Goal: Information Seeking & Learning: Learn about a topic

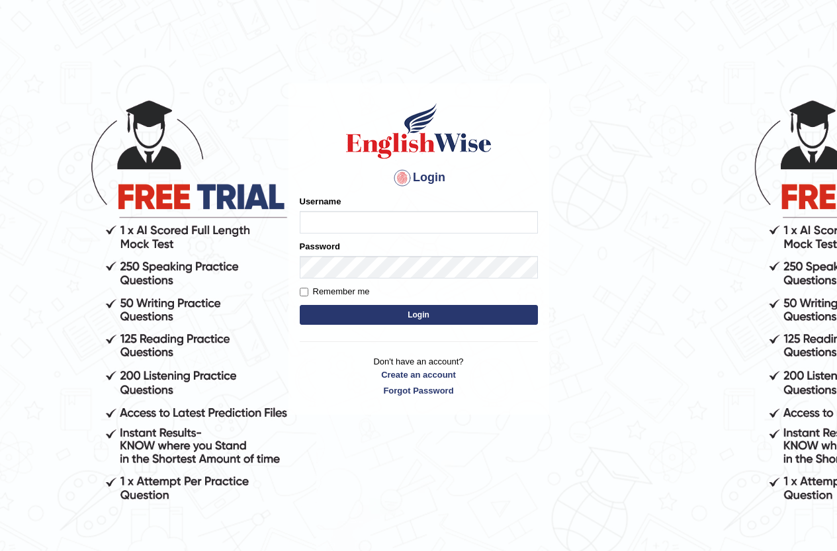
click at [321, 218] on input "Username" at bounding box center [419, 222] width 238 height 22
type input "b"
type input "Bondarenko"
click at [351, 315] on button "Login" at bounding box center [419, 315] width 238 height 20
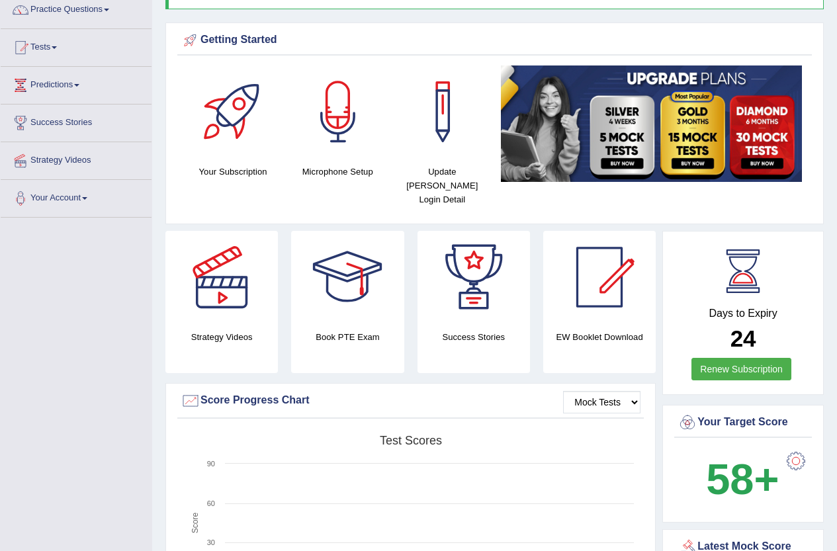
scroll to position [132, 0]
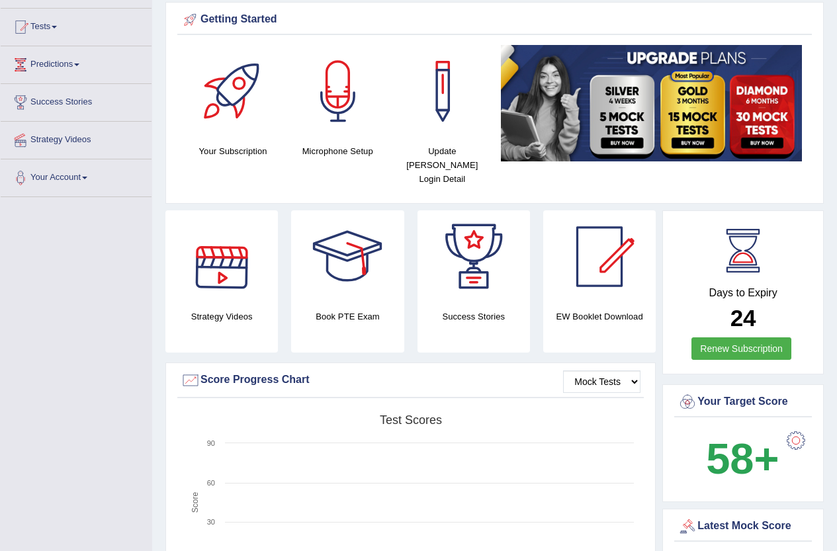
click at [793, 427] on div at bounding box center [795, 440] width 26 height 26
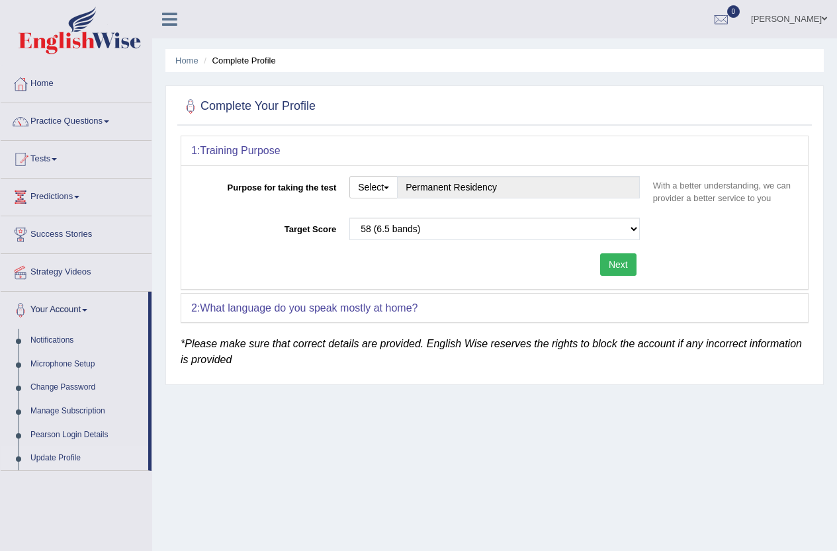
click at [728, 249] on div "Purpose for taking the test Select Student Visa Permanent Residency Nursing Oth…" at bounding box center [494, 227] width 626 height 124
click at [77, 121] on link "Practice Questions" at bounding box center [76, 119] width 151 height 33
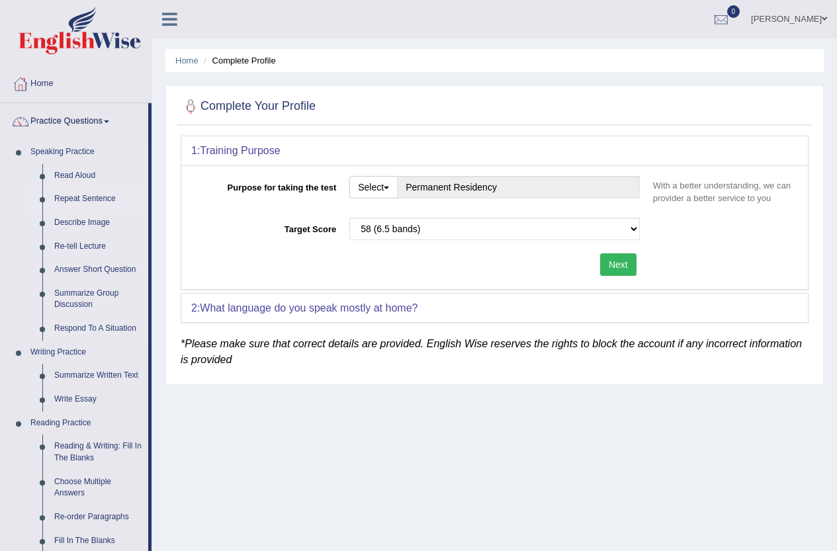
click at [83, 198] on link "Repeat Sentence" at bounding box center [98, 199] width 100 height 24
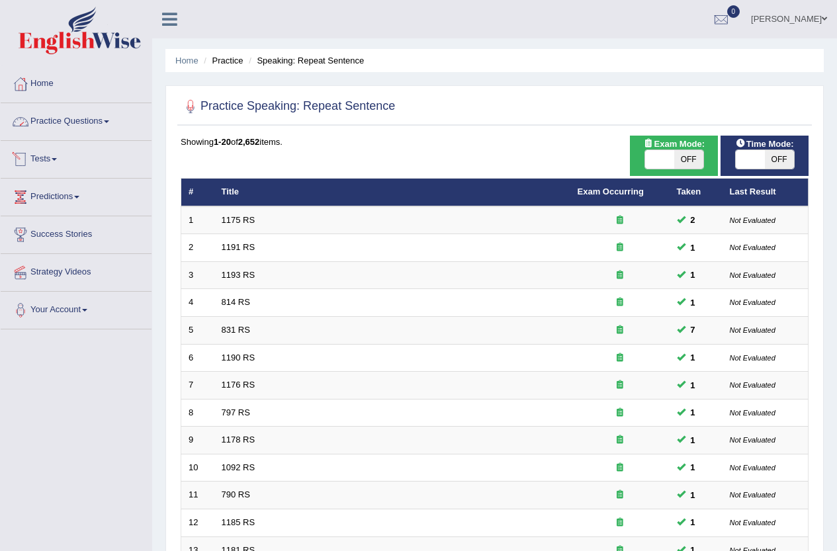
click at [56, 118] on link "Practice Questions" at bounding box center [76, 119] width 151 height 33
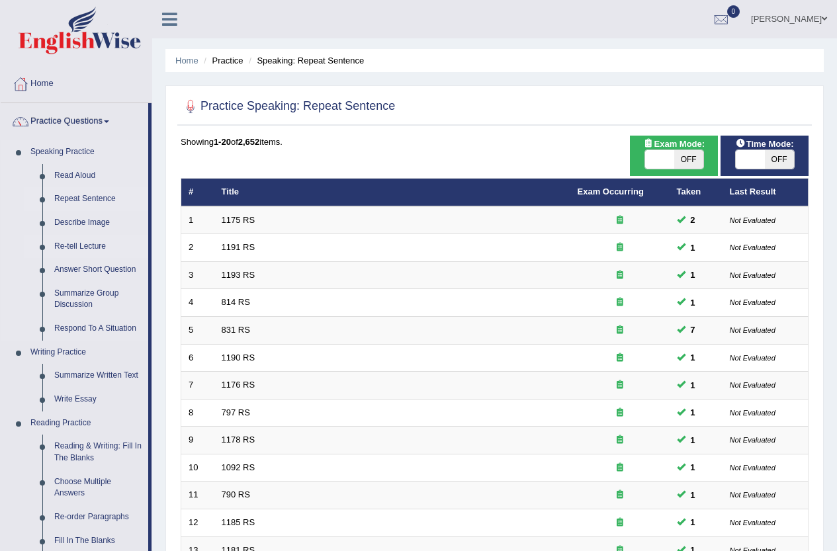
click at [84, 244] on link "Re-tell Lecture" at bounding box center [98, 247] width 100 height 24
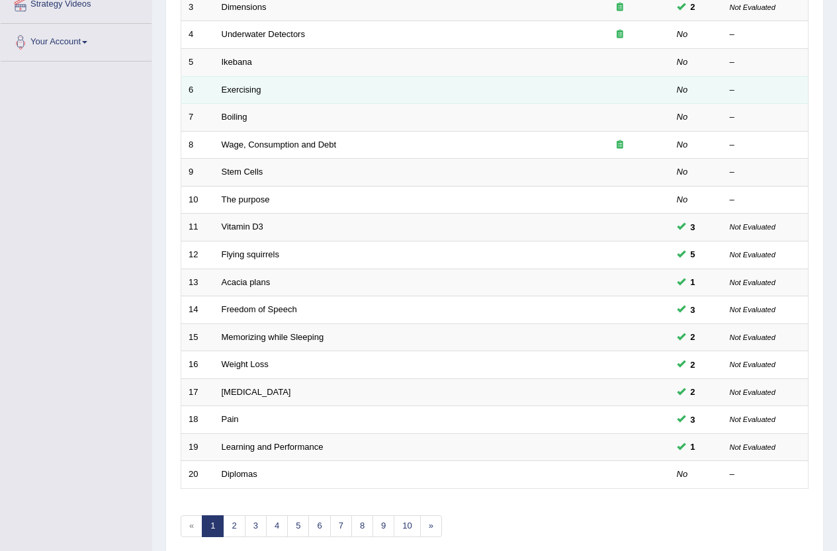
scroll to position [325, 0]
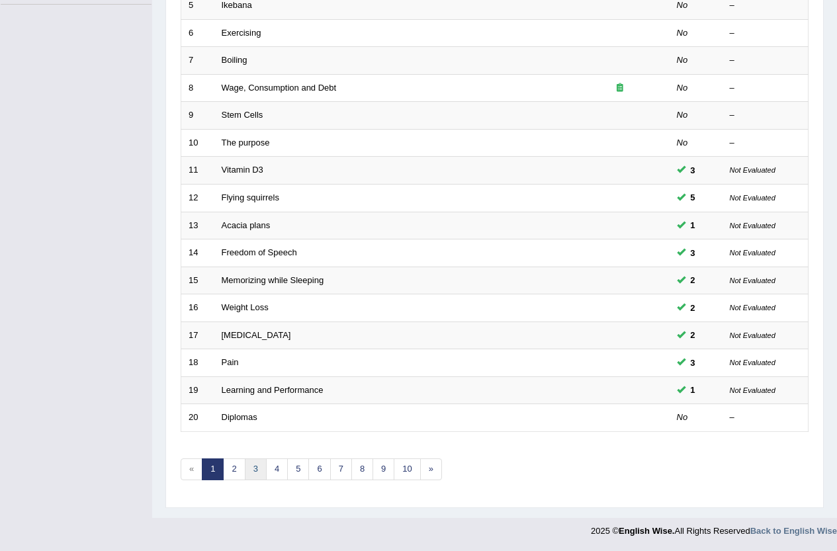
click at [245, 469] on link "3" at bounding box center [256, 469] width 22 height 22
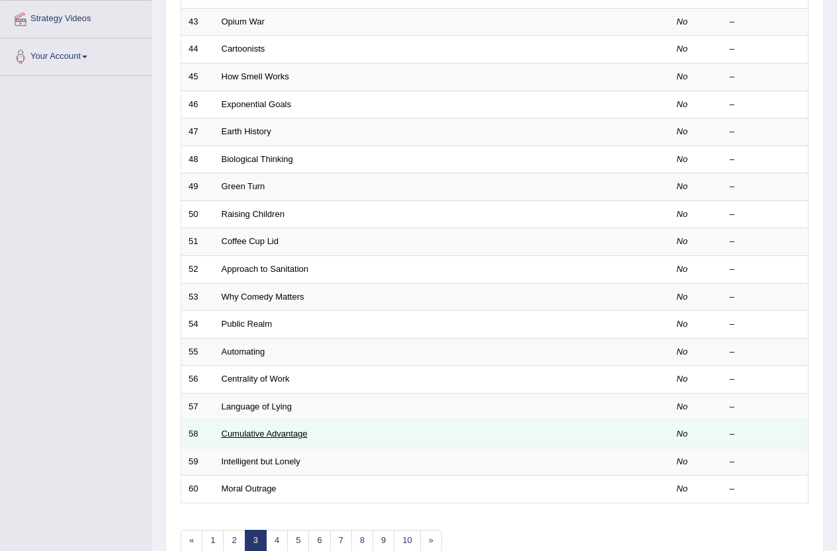
scroll to position [265, 0]
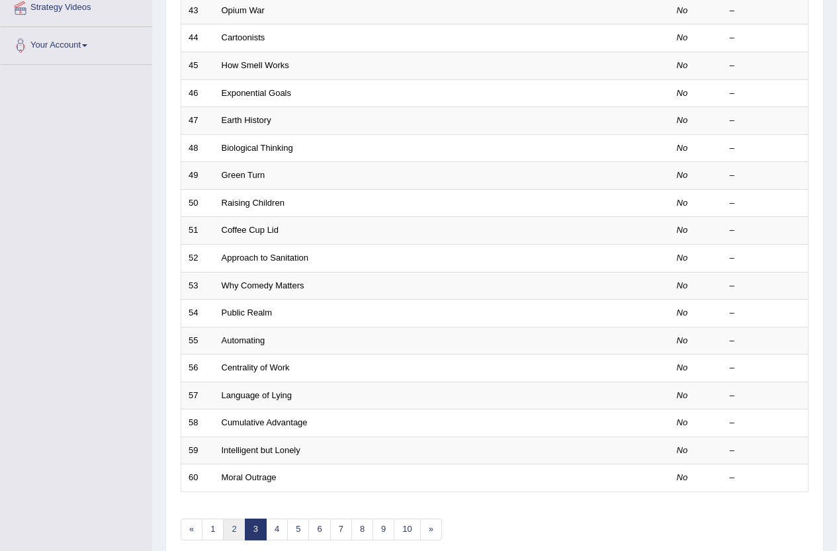
click at [233, 528] on link "2" at bounding box center [234, 529] width 22 height 22
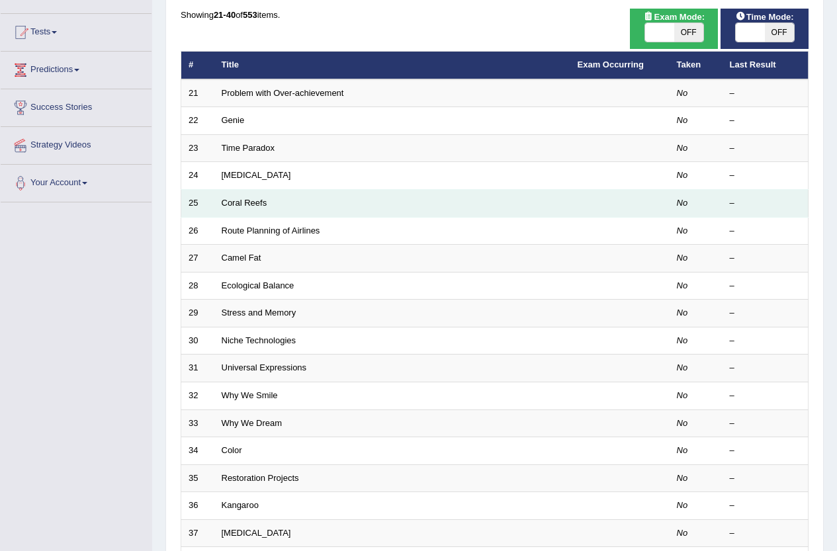
scroll to position [60, 0]
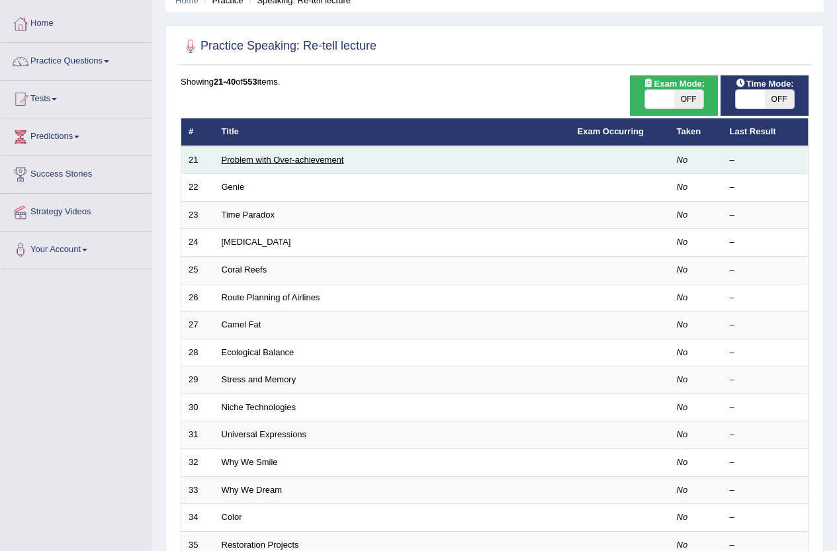
click at [269, 159] on link "Problem with Over-achievement" at bounding box center [283, 160] width 122 height 10
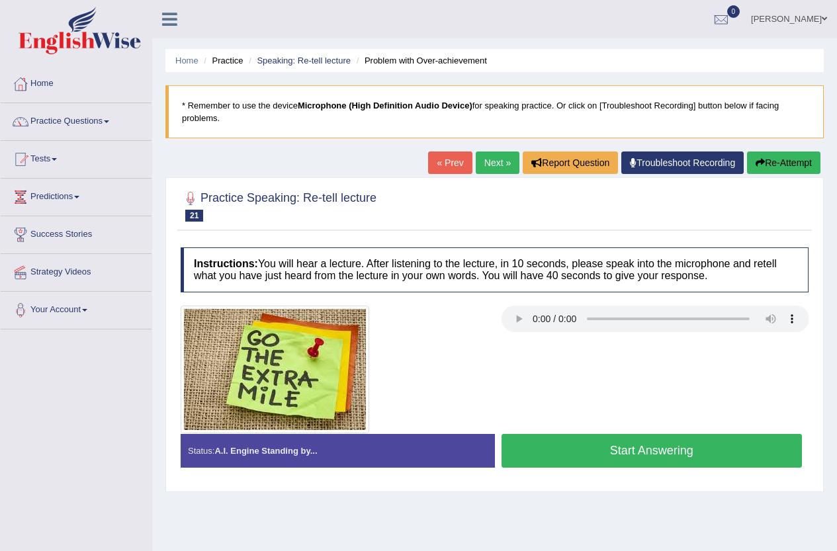
click at [558, 450] on button "Start Answering" at bounding box center [651, 451] width 301 height 34
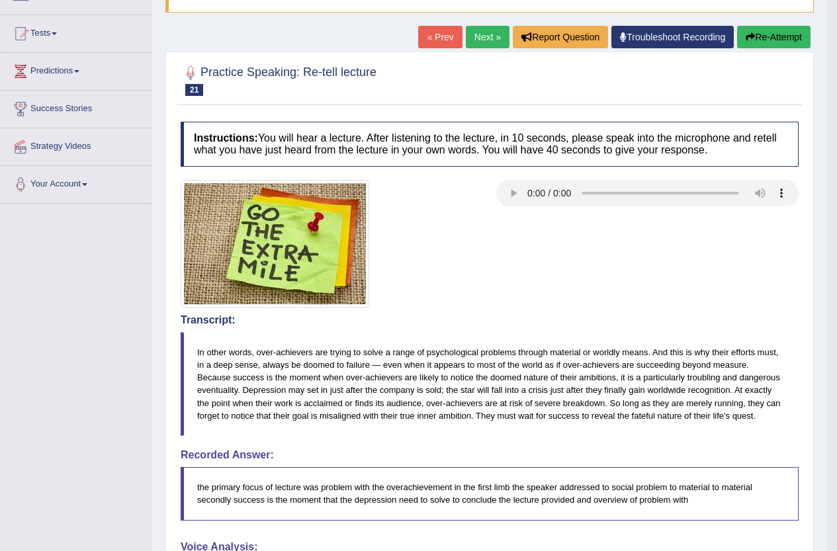
scroll to position [66, 0]
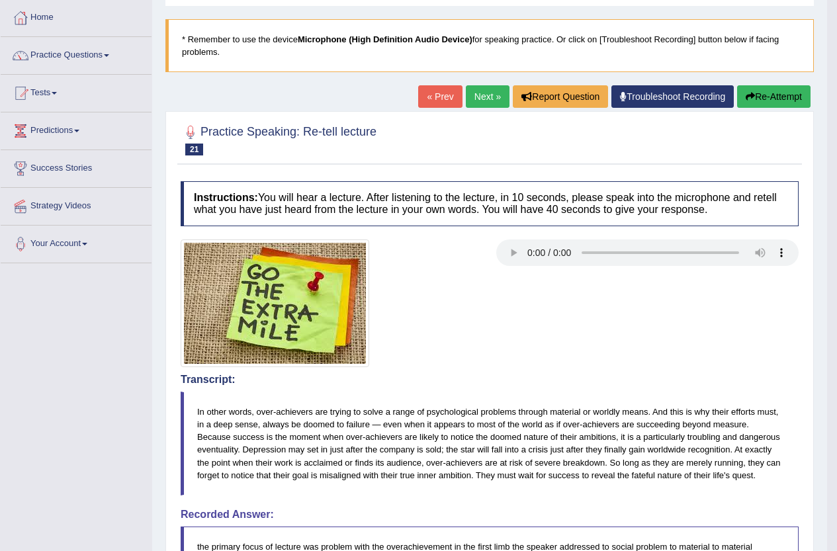
click at [479, 104] on link "Next »" at bounding box center [488, 96] width 44 height 22
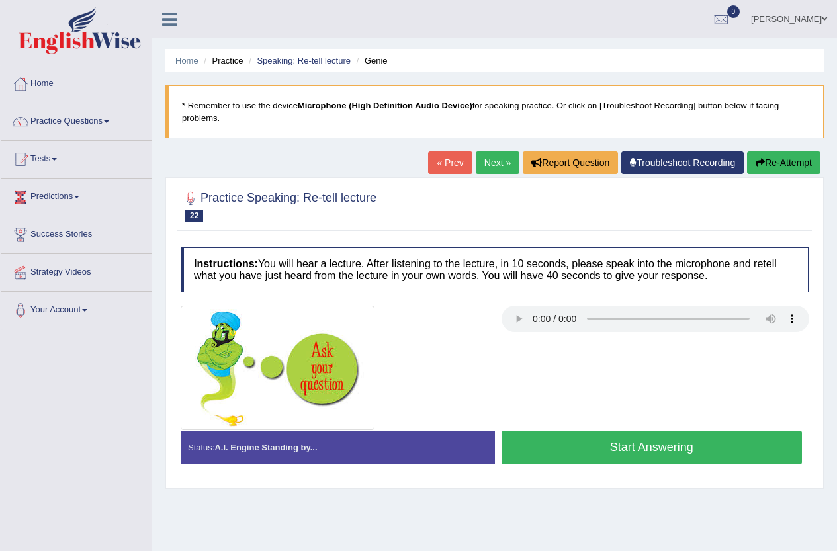
click at [601, 444] on button "Start Answering" at bounding box center [651, 447] width 301 height 34
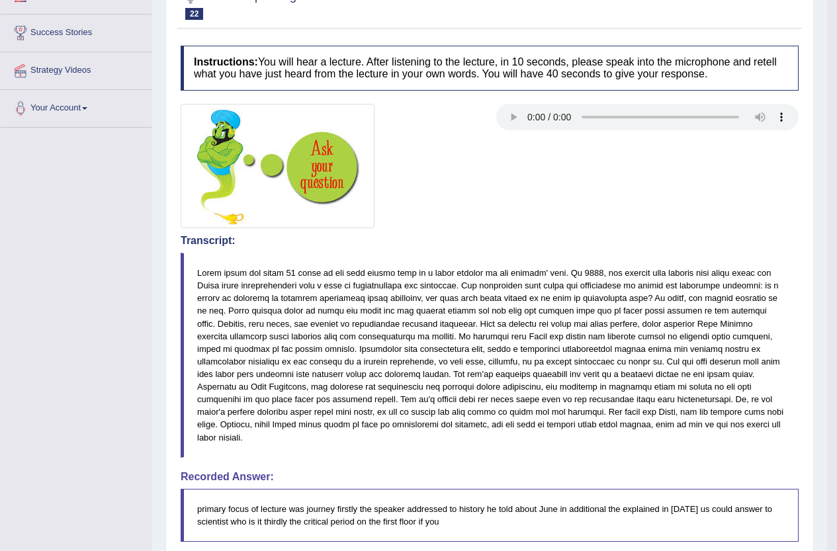
scroll to position [198, 0]
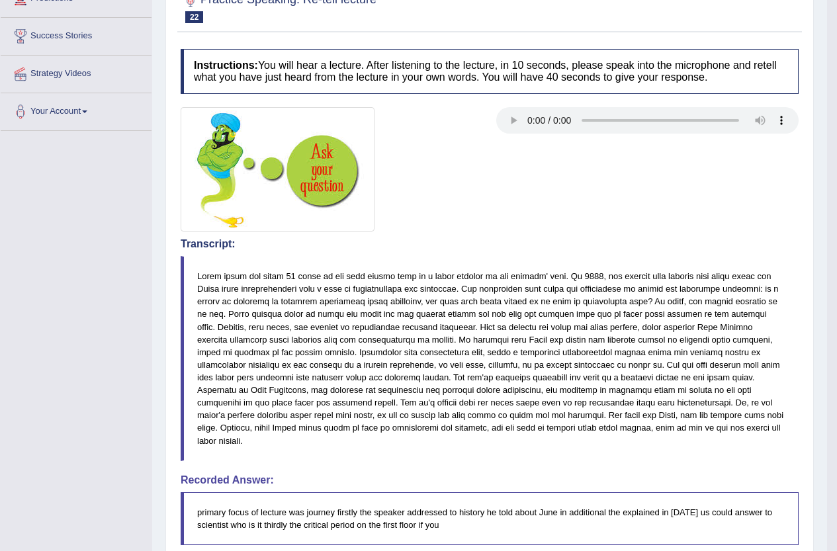
drag, startPoint x: 204, startPoint y: 274, endPoint x: 359, endPoint y: 418, distance: 212.0
click at [359, 418] on blockquote at bounding box center [490, 358] width 618 height 205
drag, startPoint x: 423, startPoint y: 431, endPoint x: 194, endPoint y: 259, distance: 286.7
click at [194, 259] on blockquote at bounding box center [490, 358] width 618 height 205
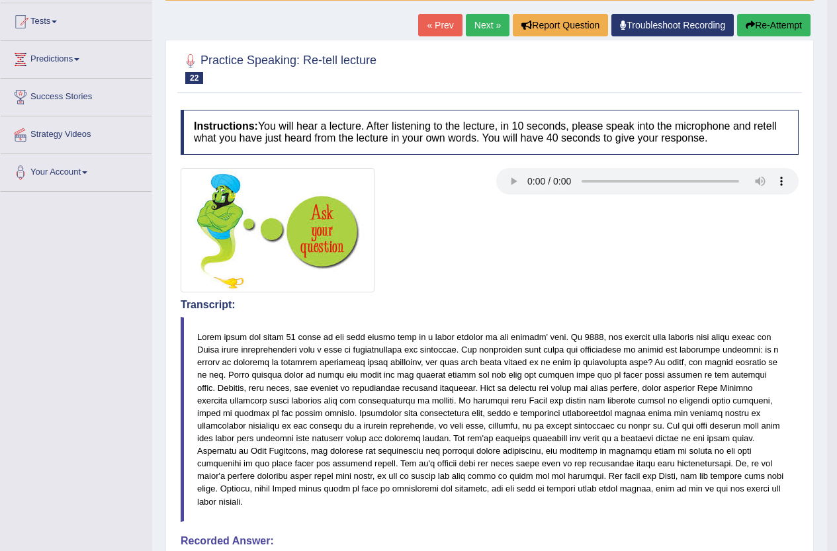
scroll to position [132, 0]
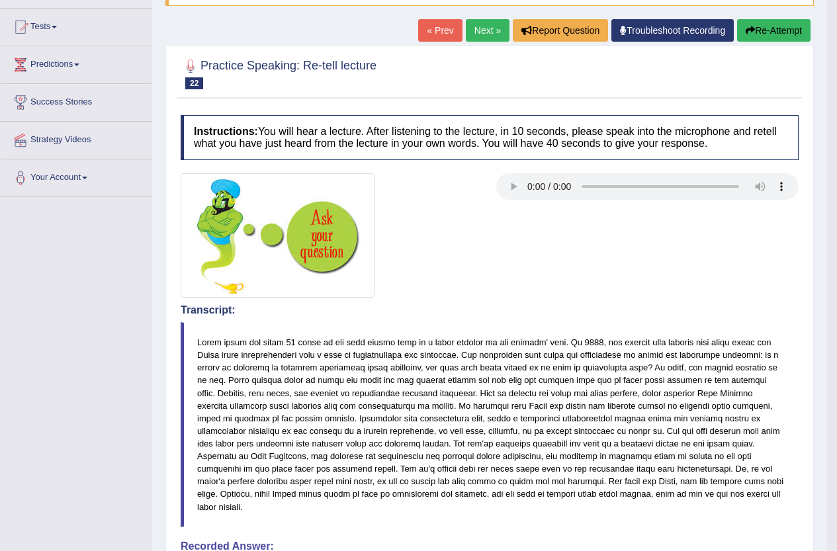
click at [761, 32] on button "Re-Attempt" at bounding box center [773, 30] width 73 height 22
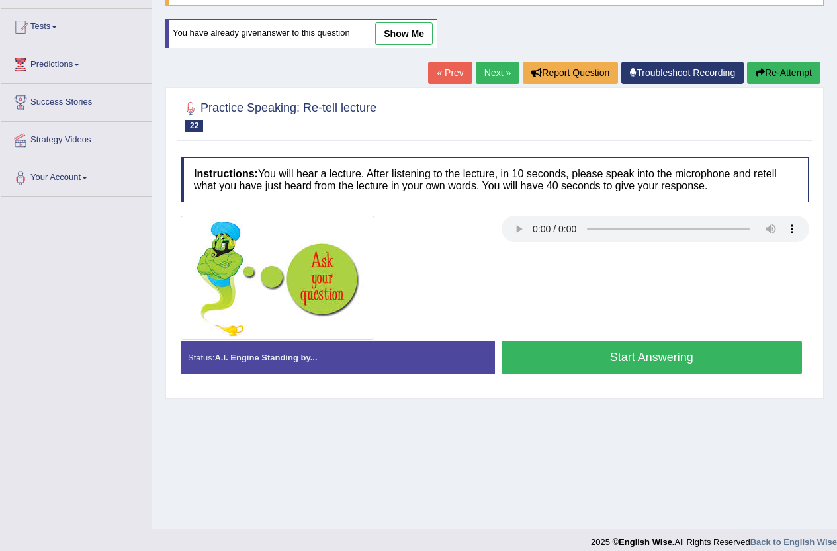
click at [633, 366] on button "Start Answering" at bounding box center [651, 358] width 301 height 34
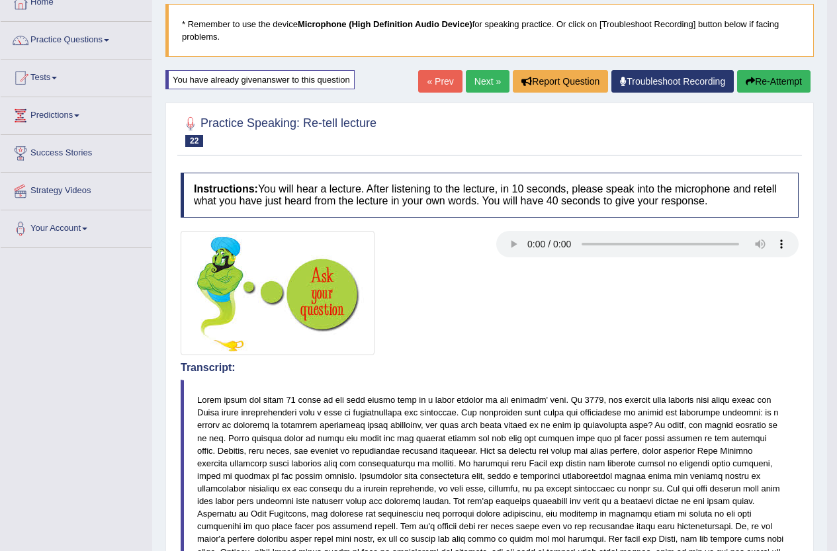
scroll to position [53, 0]
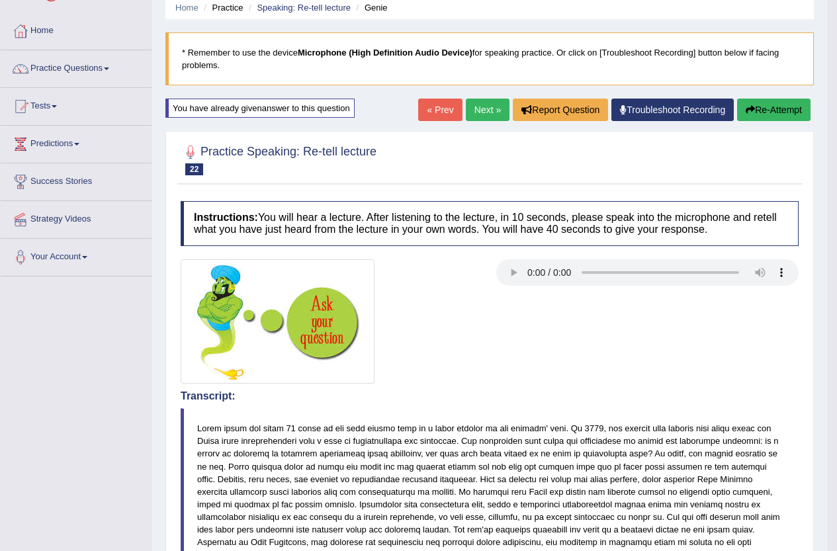
click at [765, 114] on button "Re-Attempt" at bounding box center [773, 110] width 73 height 22
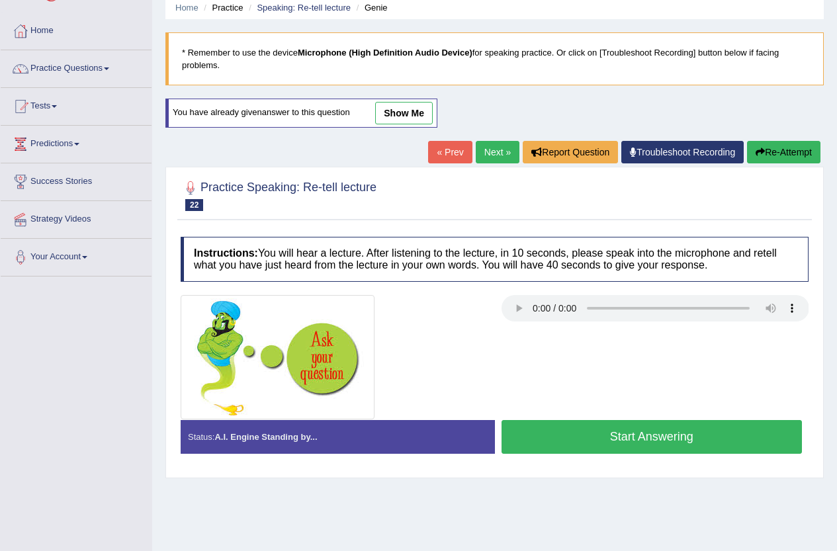
click at [594, 433] on button "Start Answering" at bounding box center [651, 437] width 301 height 34
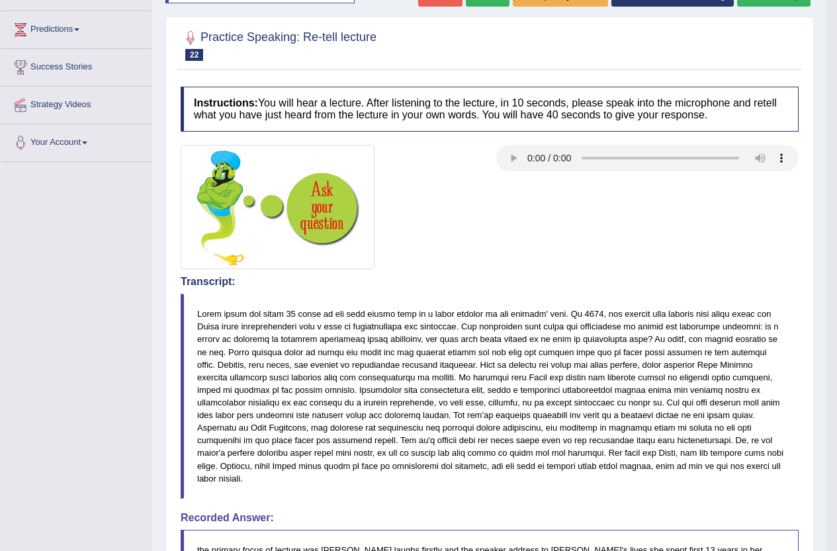
scroll to position [119, 0]
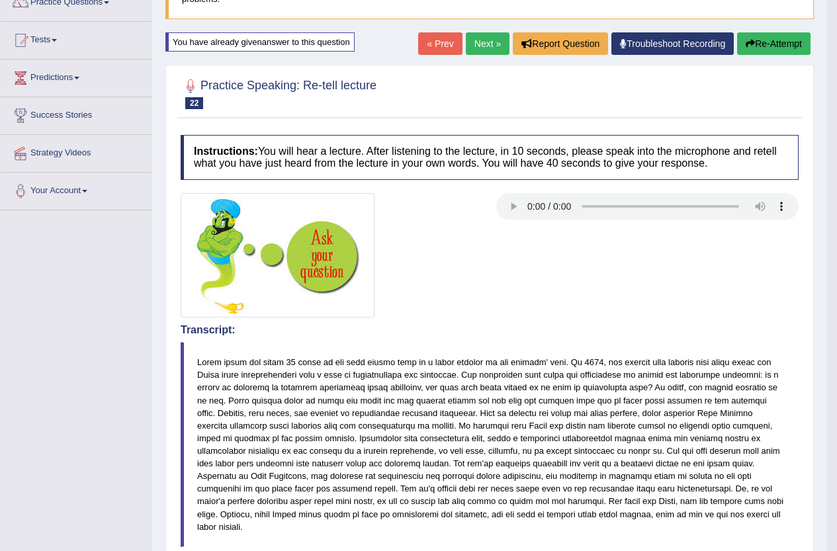
click at [781, 42] on button "Re-Attempt" at bounding box center [773, 43] width 73 height 22
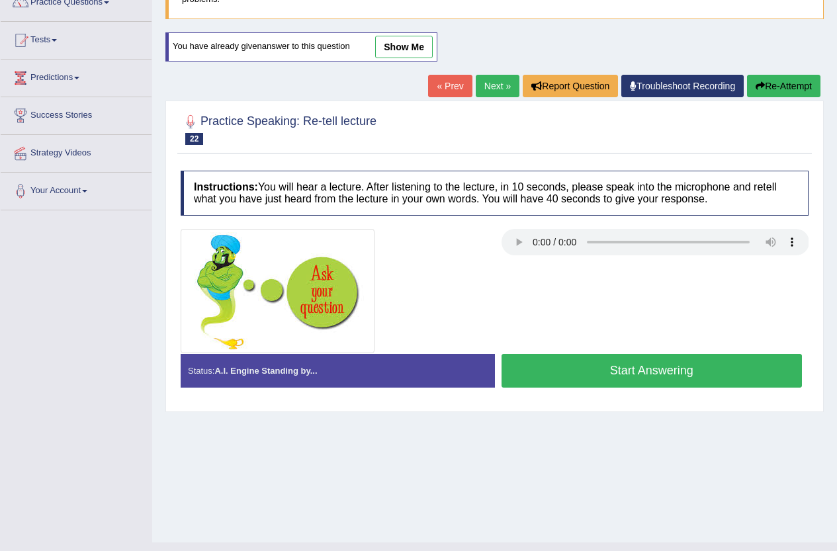
click at [623, 377] on button "Start Answering" at bounding box center [651, 371] width 301 height 34
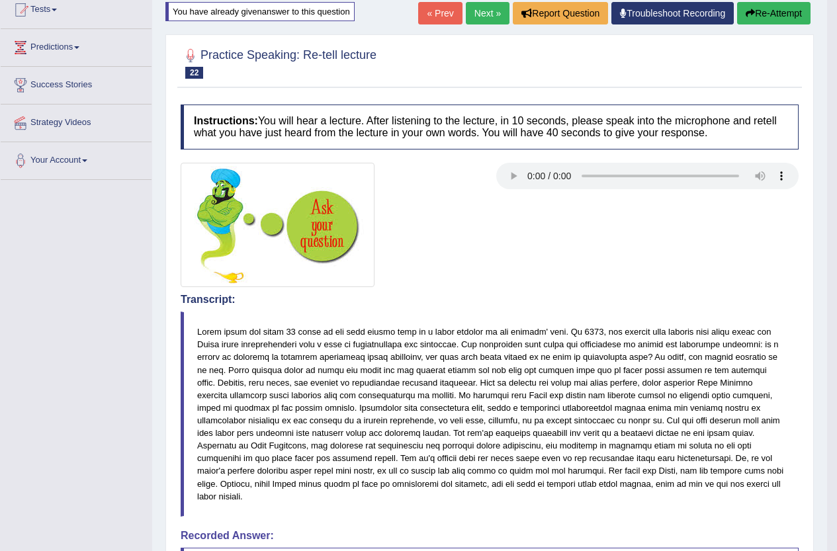
scroll to position [119, 0]
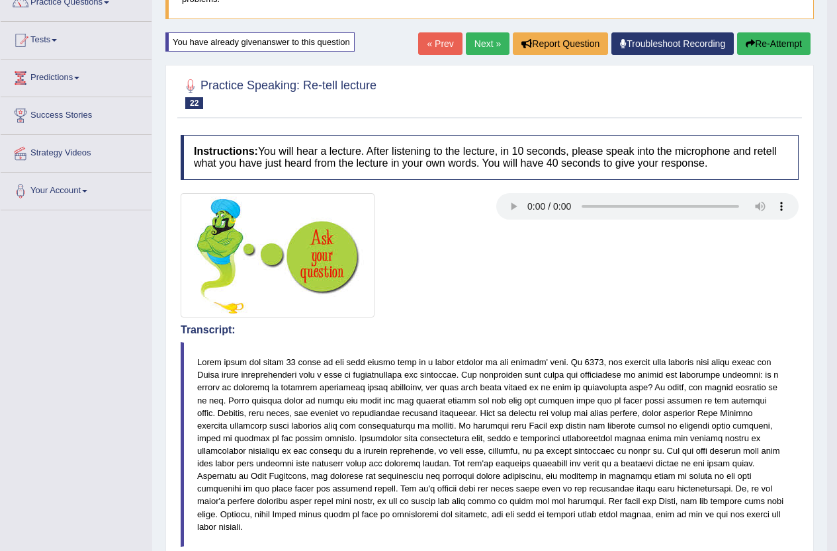
click at [479, 43] on link "Next »" at bounding box center [488, 43] width 44 height 22
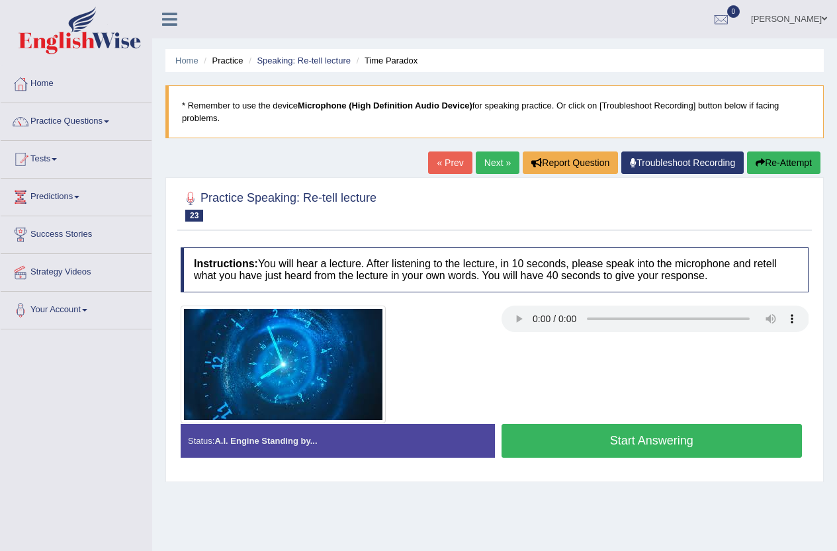
click at [591, 434] on button "Start Answering" at bounding box center [651, 441] width 301 height 34
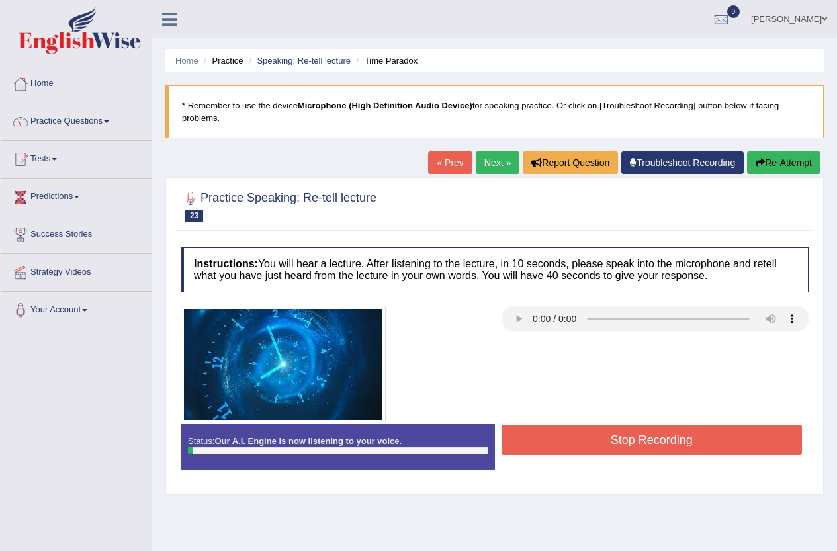
click at [591, 434] on button "Stop Recording" at bounding box center [651, 440] width 301 height 30
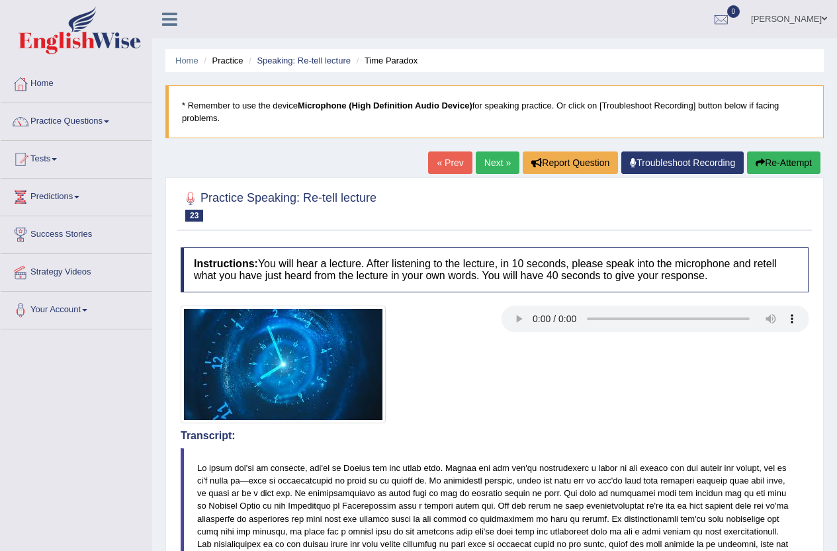
click at [788, 20] on link "[PERSON_NAME]" at bounding box center [789, 17] width 96 height 34
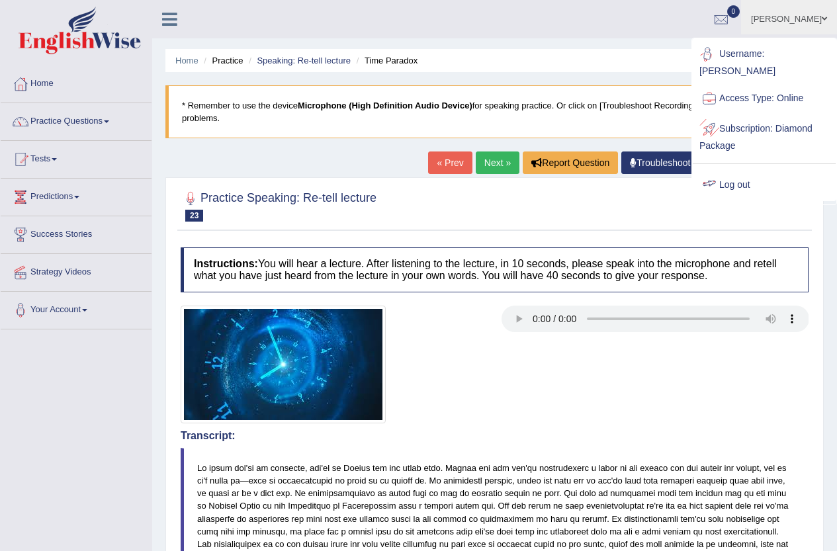
click at [745, 170] on link "Log out" at bounding box center [763, 185] width 143 height 30
